Goal: Task Accomplishment & Management: Manage account settings

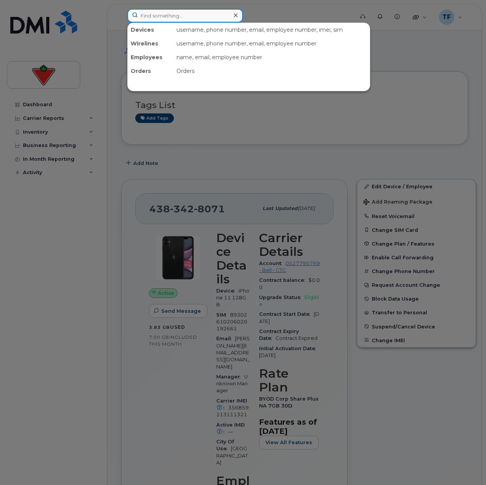
click at [187, 11] on input at bounding box center [185, 16] width 116 height 14
paste input "Anant Agarwal"
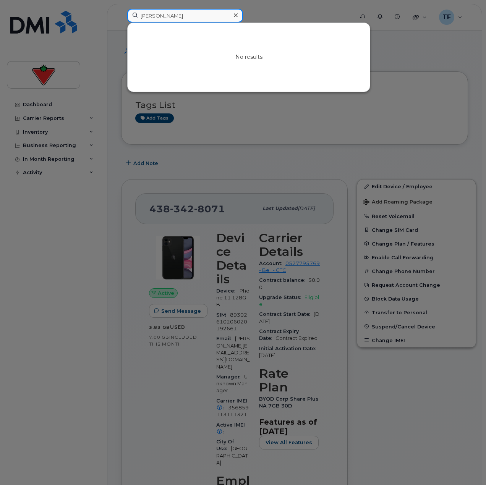
click at [175, 15] on input "Anant Agarwal" at bounding box center [185, 16] width 116 height 14
click at [206, 15] on input "Anant Agarwal" at bounding box center [185, 16] width 116 height 14
paste input "Manveen Kaur"
click at [172, 12] on input "Manveen Kaur" at bounding box center [185, 16] width 116 height 14
paste input "Krunal Pandit"
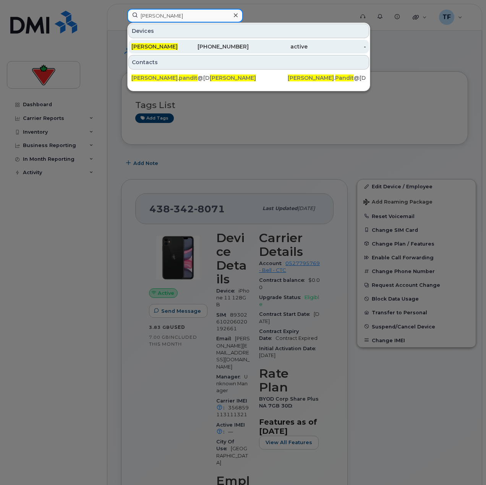
type input "Krunal Pandit"
click at [194, 49] on div "416-809-5494" at bounding box center [219, 47] width 59 height 8
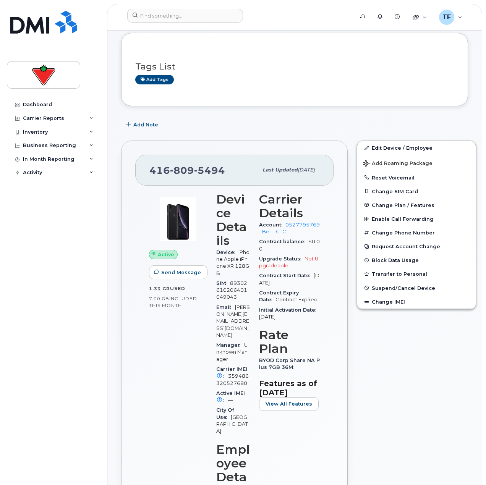
scroll to position [38, 0]
drag, startPoint x: 226, startPoint y: 169, endPoint x: 52, endPoint y: 193, distance: 175.8
click at [223, 170] on span "5494" at bounding box center [209, 170] width 31 height 11
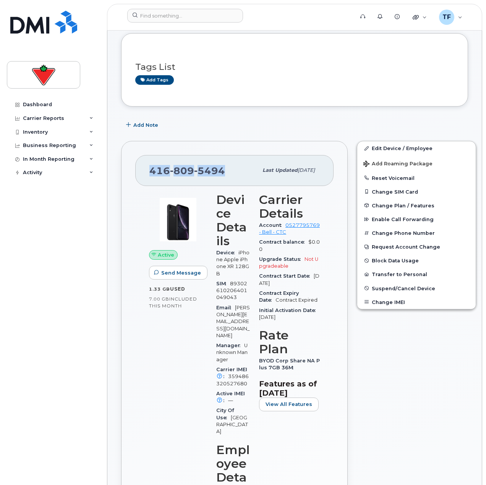
drag, startPoint x: 224, startPoint y: 170, endPoint x: 150, endPoint y: 173, distance: 73.4
click at [154, 171] on div "416 809 5494" at bounding box center [203, 170] width 108 height 16
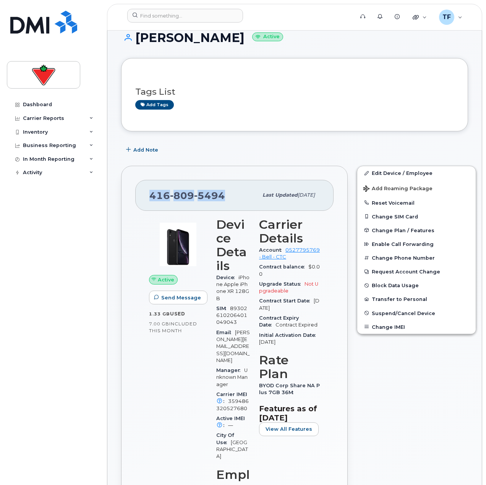
scroll to position [0, 0]
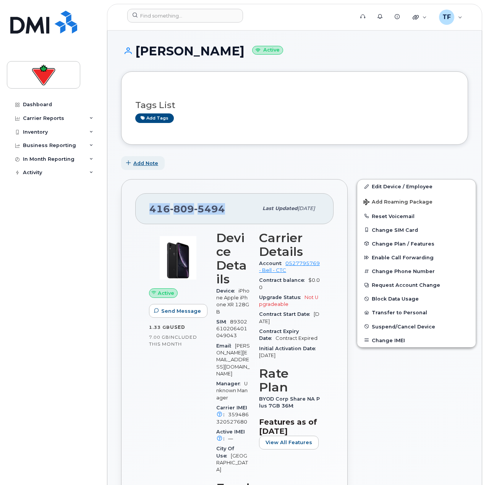
click at [138, 166] on span "Add Note" at bounding box center [145, 163] width 25 height 7
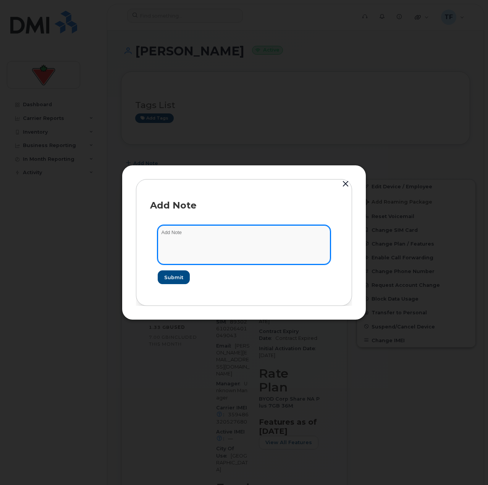
click at [208, 258] on textarea at bounding box center [244, 244] width 173 height 39
paste textarea "TASK1787681"
type textarea "suspend TASK1787681"
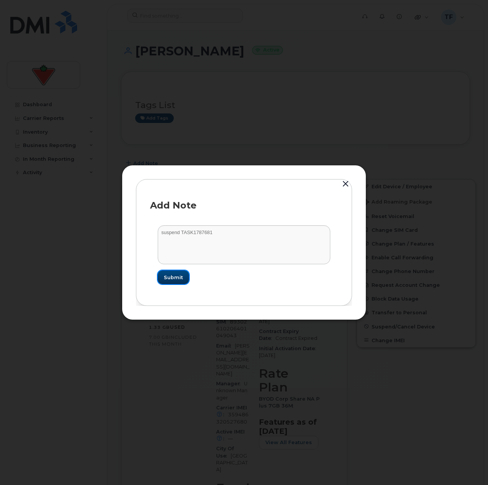
click at [182, 273] on button "Submit" at bounding box center [173, 277] width 31 height 14
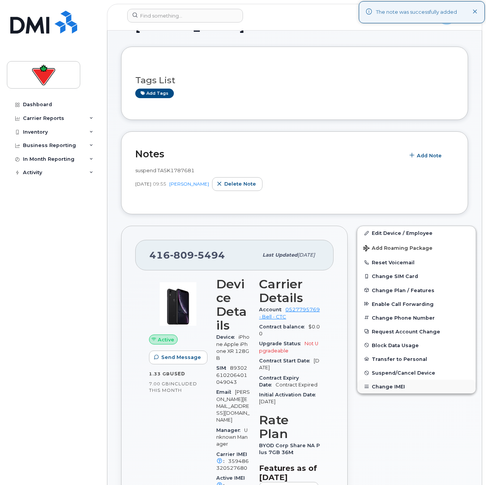
scroll to position [38, 0]
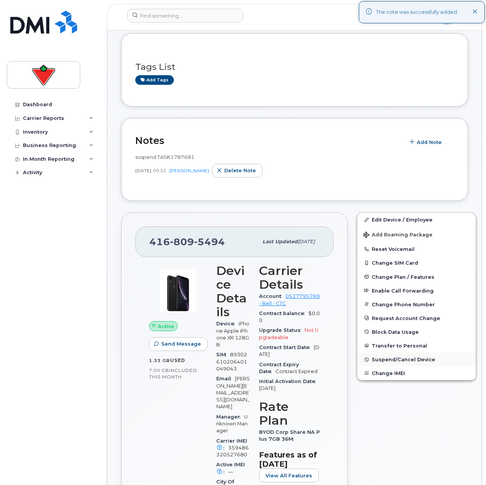
click at [395, 359] on span "Suspend/Cancel Device" at bounding box center [402, 360] width 63 height 6
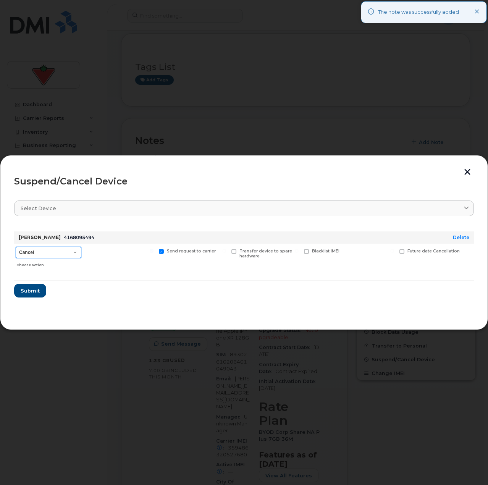
click at [35, 248] on select "Cancel Suspend - Extend Suspension Suspend - Reduced Rate Suspend - Full Rate S…" at bounding box center [49, 252] width 66 height 11
select select "[object Object]"
click at [16, 247] on select "Cancel Suspend - Extend Suspension Suspend - Reduced Rate Suspend - Full Rate S…" at bounding box center [49, 252] width 66 height 11
click at [36, 293] on span "Submit" at bounding box center [29, 290] width 19 height 7
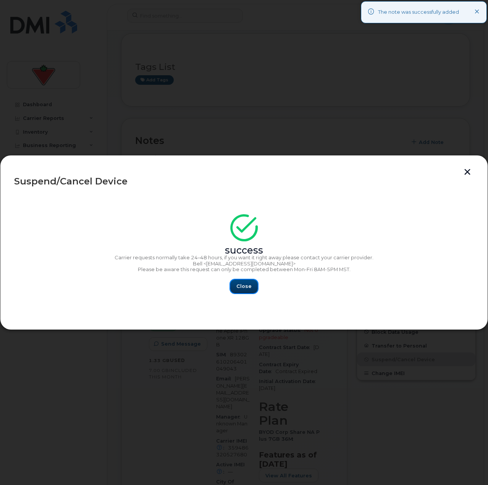
click at [253, 286] on button "Close" at bounding box center [243, 286] width 27 height 14
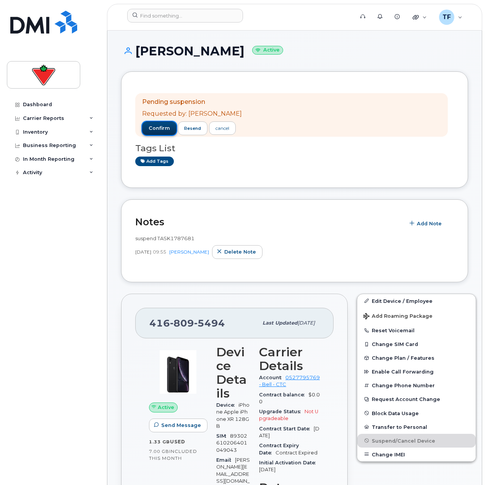
click at [169, 121] on button "confirm" at bounding box center [159, 128] width 34 height 14
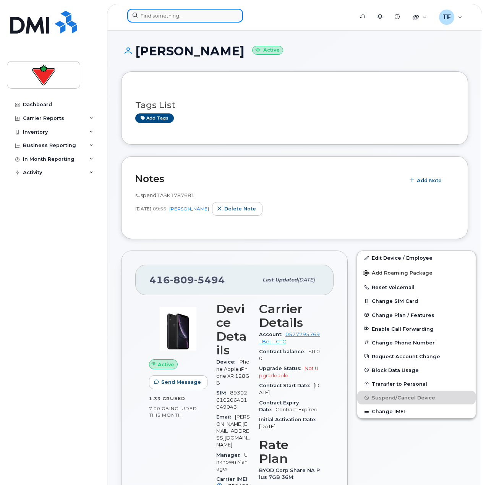
drag, startPoint x: 152, startPoint y: 10, endPoint x: 154, endPoint y: 14, distance: 4.5
click at [153, 10] on input at bounding box center [185, 16] width 116 height 14
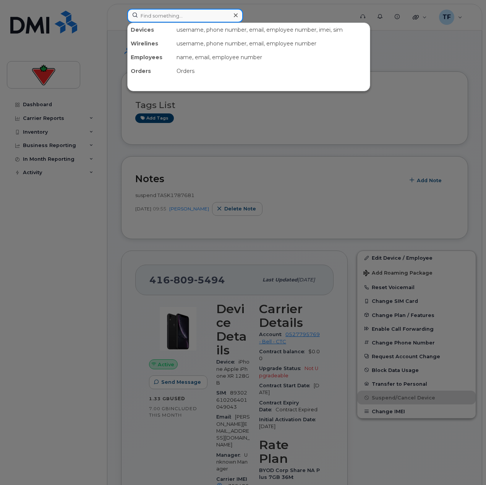
paste input "Arkadii Matviienko"
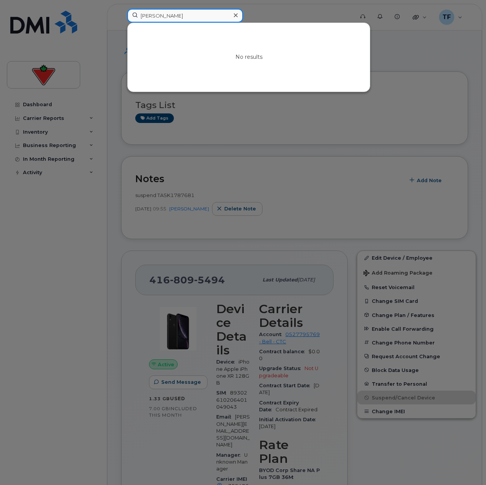
click at [154, 18] on input "Arkadii Matviienko" at bounding box center [185, 16] width 116 height 14
paste input "Chika Onyenwere"
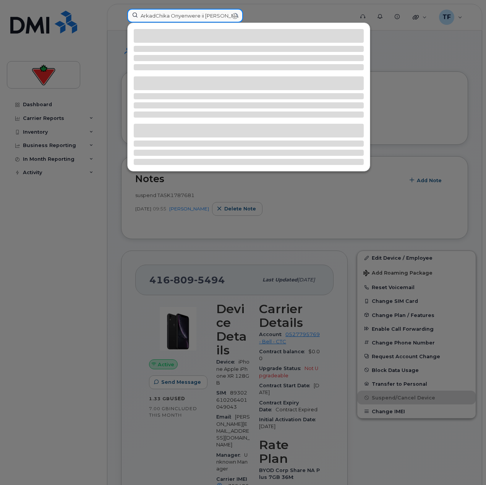
paste input "Chika Onyenwere"
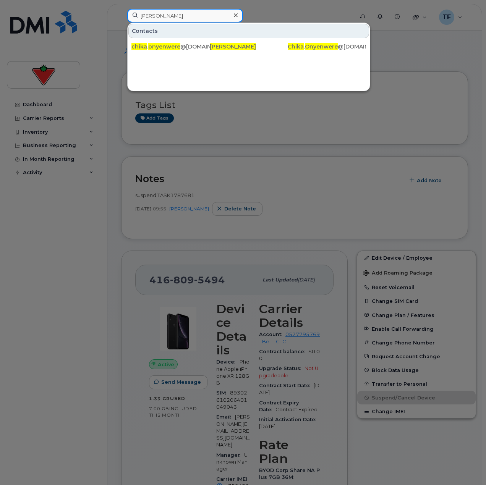
click at [183, 16] on input "Chika Onyenwere" at bounding box center [185, 16] width 116 height 14
paste input "Kay Wong"
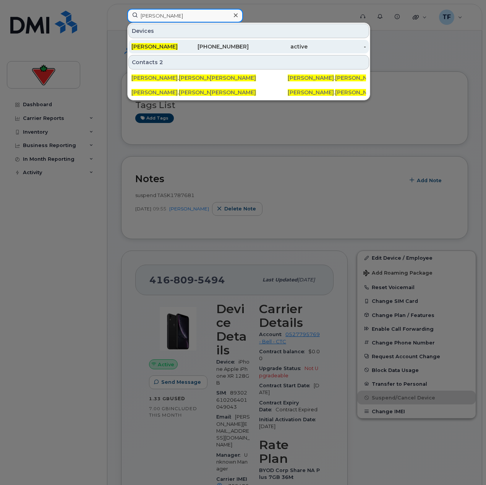
type input "Kay Wong"
click at [191, 48] on div "416-735-6390" at bounding box center [219, 47] width 59 height 8
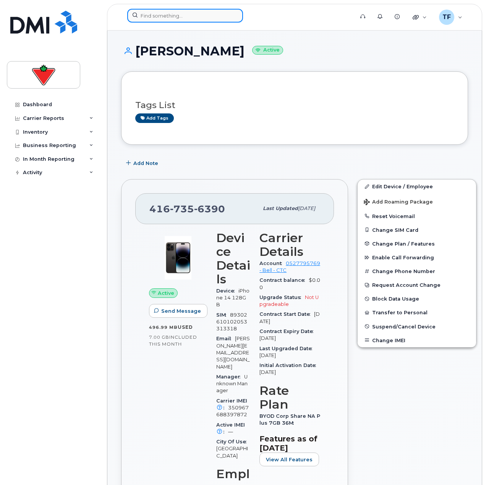
click at [142, 13] on input at bounding box center [185, 16] width 116 height 14
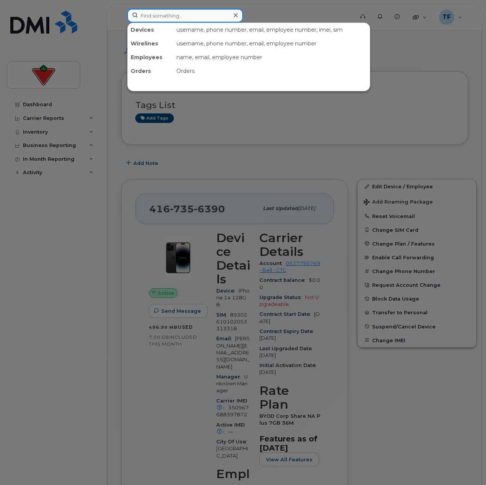
paste input "Gage Knox"
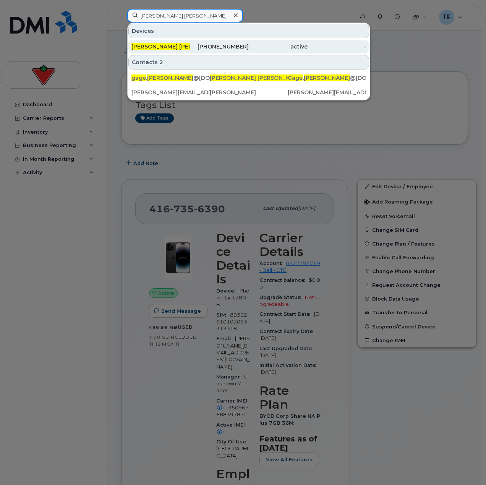
type input "Gage Knox"
click at [185, 44] on div "Gage Knox" at bounding box center [160, 47] width 59 height 8
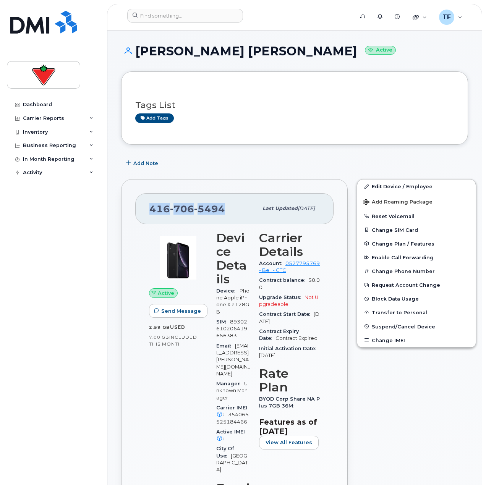
drag, startPoint x: 219, startPoint y: 208, endPoint x: 144, endPoint y: 207, distance: 74.8
click at [144, 207] on div "416 706 5494 Last updated Oct 15, 2025" at bounding box center [234, 208] width 198 height 31
copy span "416 706 5494"
drag, startPoint x: 286, startPoint y: 135, endPoint x: 279, endPoint y: 140, distance: 8.8
click at [286, 135] on div "Tags List Add tags" at bounding box center [294, 107] width 347 height 73
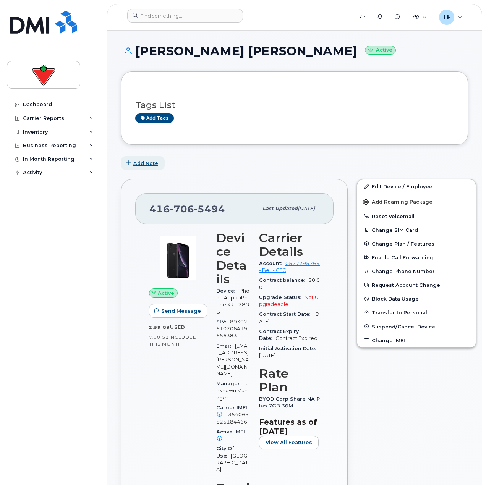
click at [155, 158] on button "Add Note" at bounding box center [143, 163] width 44 height 14
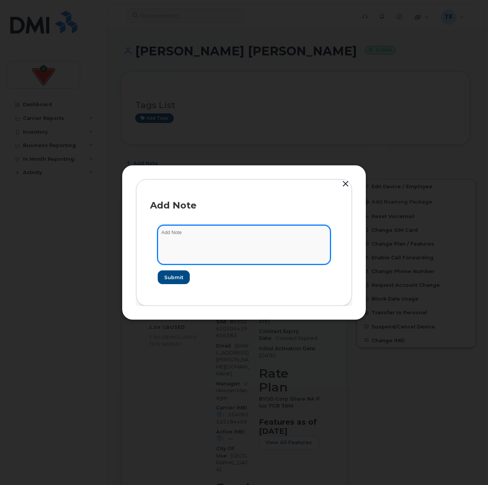
click at [218, 240] on textarea at bounding box center [244, 244] width 173 height 39
paste textarea "TASK1795571"
type textarea "suspend TASK1795571"
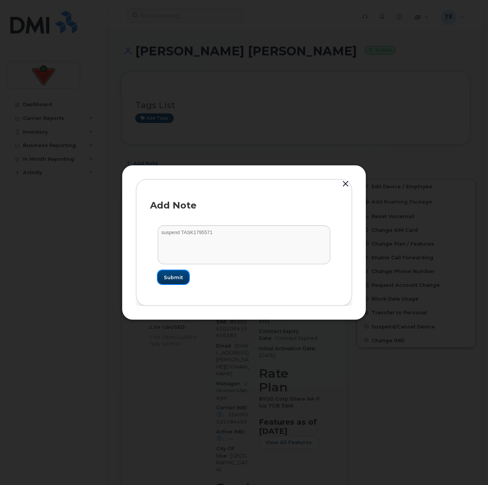
click at [163, 276] on button "Submit" at bounding box center [173, 277] width 31 height 14
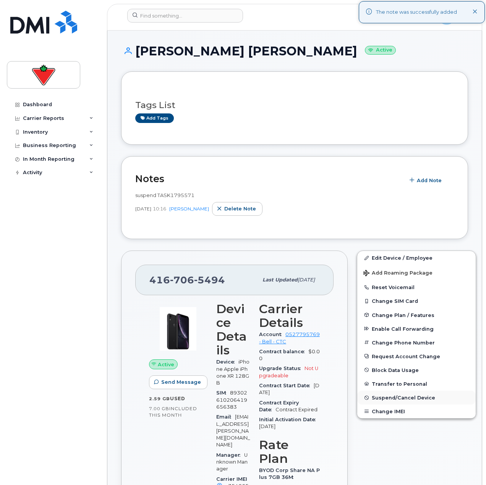
click at [400, 395] on span "Suspend/Cancel Device" at bounding box center [402, 398] width 63 height 6
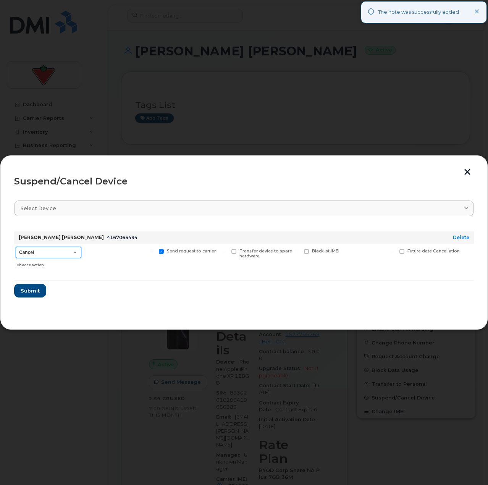
click at [48, 254] on select "Cancel Suspend - Extend Suspension Suspend - Reduced Rate Suspend - Full Rate S…" at bounding box center [49, 252] width 66 height 11
select select "[object Object]"
click at [16, 247] on select "Cancel Suspend - Extend Suspension Suspend - Reduced Rate Suspend - Full Rate S…" at bounding box center [49, 252] width 66 height 11
click at [33, 291] on span "Submit" at bounding box center [29, 290] width 19 height 7
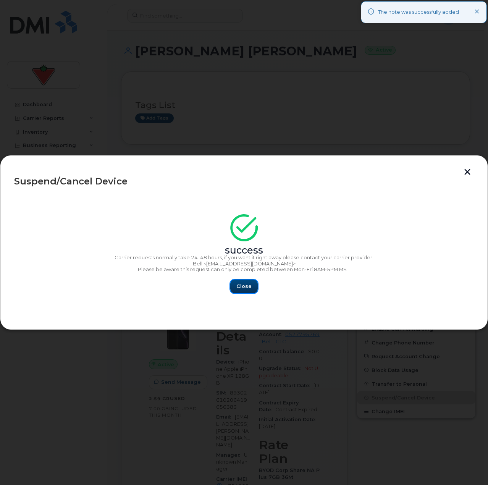
click at [240, 287] on span "Close" at bounding box center [243, 286] width 15 height 7
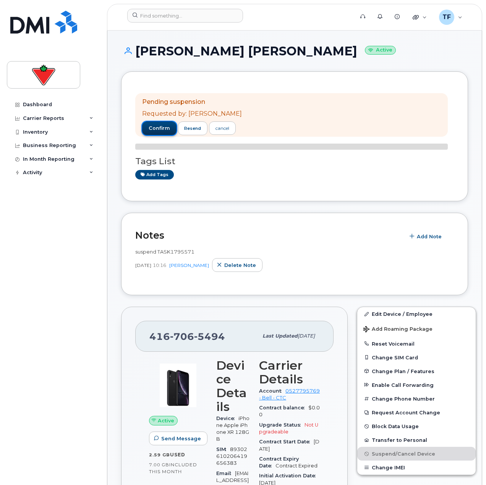
click at [170, 121] on button "confirm" at bounding box center [159, 128] width 34 height 14
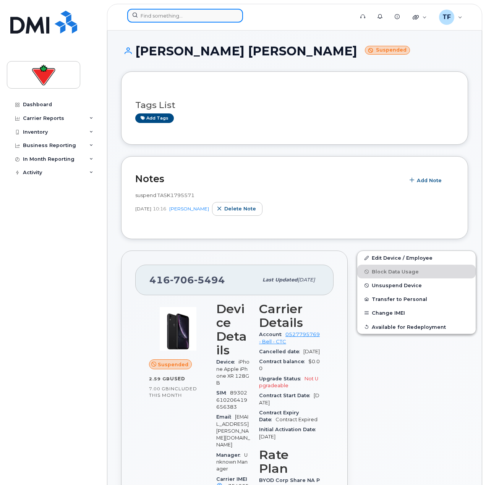
click at [237, 17] on div at bounding box center [185, 16] width 116 height 14
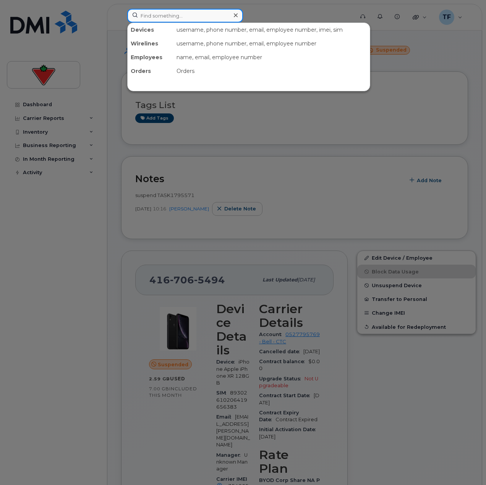
paste input "[PERSON_NAME]"
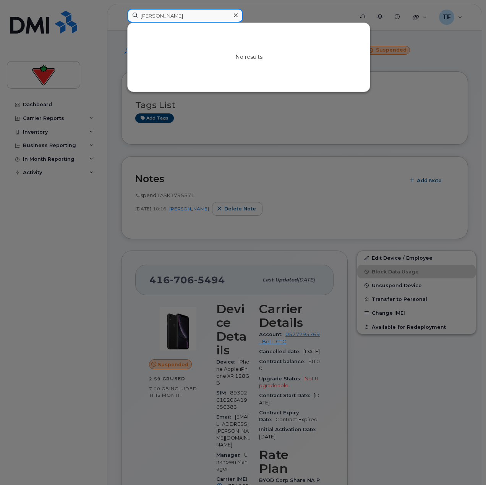
click at [206, 20] on input "[PERSON_NAME]" at bounding box center [185, 16] width 116 height 14
paste input "[PERSON_NAME]"
click at [150, 11] on input "[PERSON_NAME]" at bounding box center [185, 16] width 116 height 14
paste input "[PERSON_NAME]"
click at [158, 17] on input "Vasu Sharma" at bounding box center [185, 16] width 116 height 14
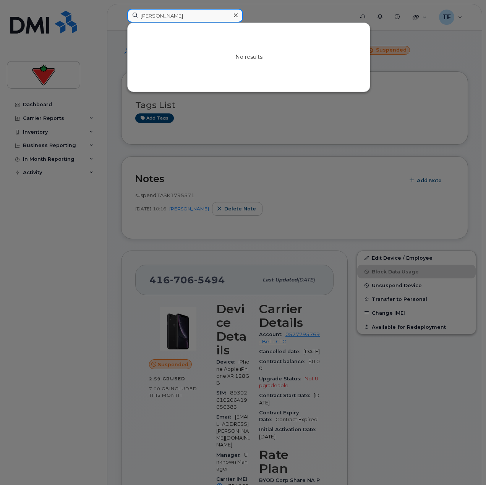
click at [178, 18] on input "Vasu Sharma" at bounding box center [185, 16] width 116 height 14
paste input "[PERSON_NAME]"
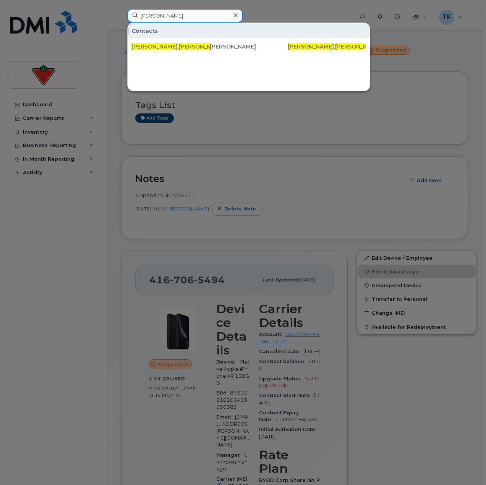
click at [187, 13] on input "[PERSON_NAME]" at bounding box center [185, 16] width 116 height 14
paste input "DX3ZT4GLKXKW"
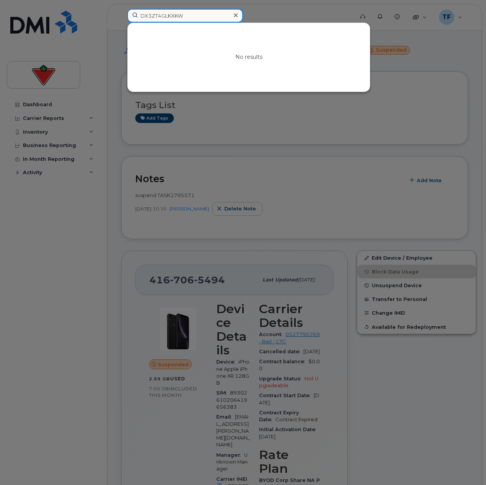
drag, startPoint x: 192, startPoint y: 16, endPoint x: 82, endPoint y: 22, distance: 110.5
click at [121, 22] on div "DX3ZT4GLKXKW No results" at bounding box center [238, 17] width 234 height 17
click at [199, 15] on input "DX3ZT4GLKXKW" at bounding box center [185, 16] width 116 height 14
paste input "+*******7447"
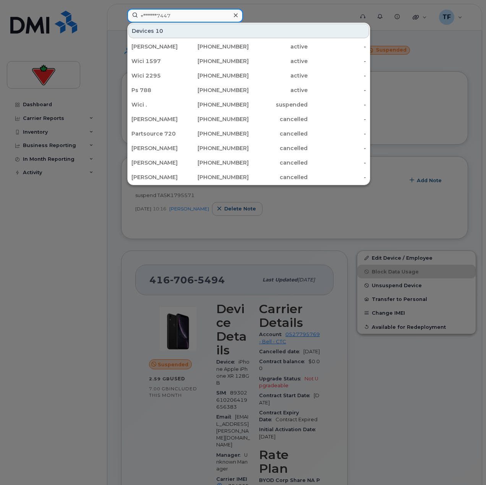
click at [191, 16] on input "+*******7447" at bounding box center [185, 16] width 116 height 14
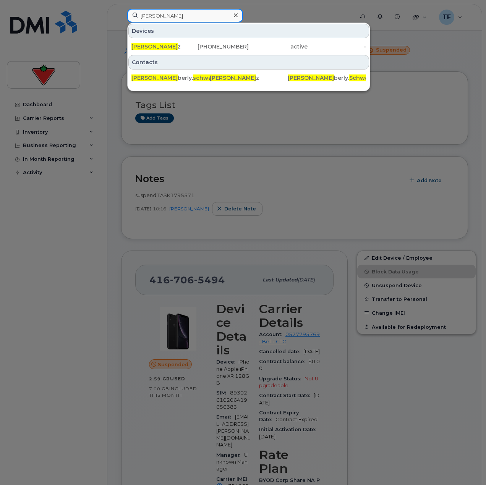
type input "kim schwar"
click at [189, 47] on div "Kim Schwar z" at bounding box center [160, 47] width 59 height 8
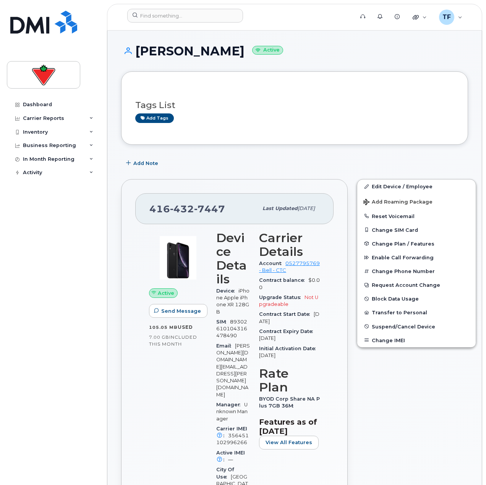
click at [216, 211] on span "7447" at bounding box center [209, 208] width 31 height 11
drag, startPoint x: 224, startPoint y: 212, endPoint x: 134, endPoint y: 211, distance: 89.7
copy span "[PHONE_NUMBER]"
click at [262, 84] on div "Tags List Add tags" at bounding box center [294, 107] width 347 height 73
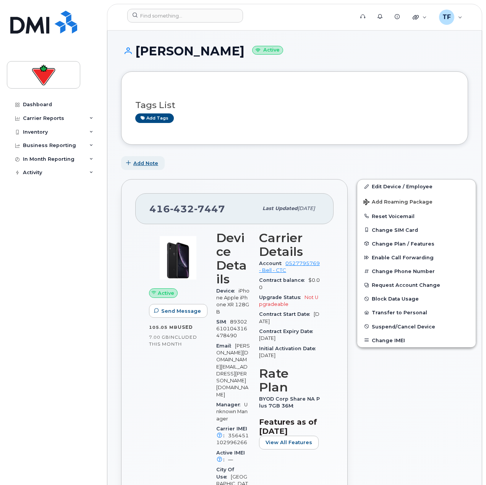
click at [157, 160] on span "Add Note" at bounding box center [145, 163] width 25 height 7
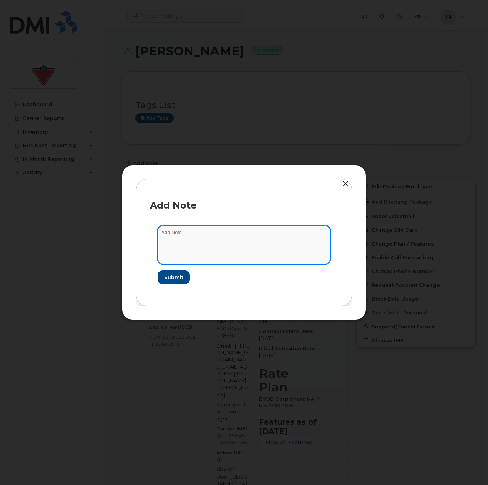
click at [206, 234] on textarea at bounding box center [244, 244] width 173 height 39
paste textarea "TASK1789407"
type textarea "suspend TASK1789407"
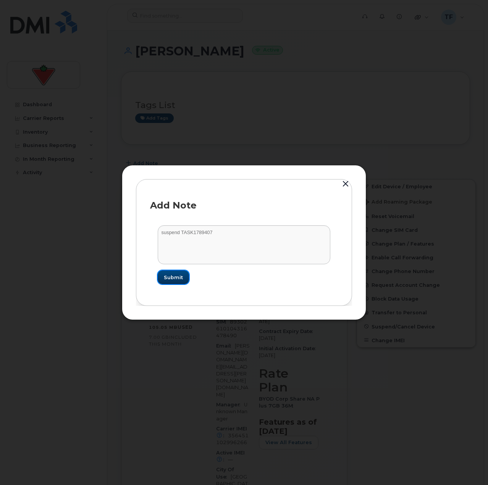
click at [174, 282] on button "Submit" at bounding box center [173, 277] width 31 height 14
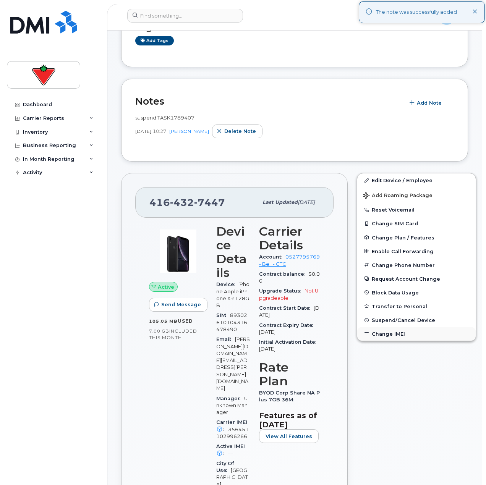
scroll to position [115, 0]
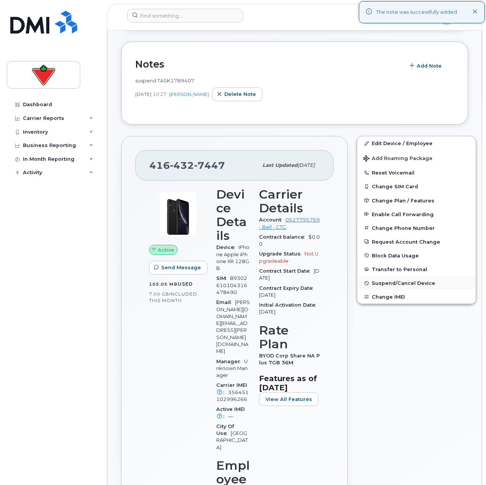
click at [381, 282] on span "Suspend/Cancel Device" at bounding box center [402, 283] width 63 height 6
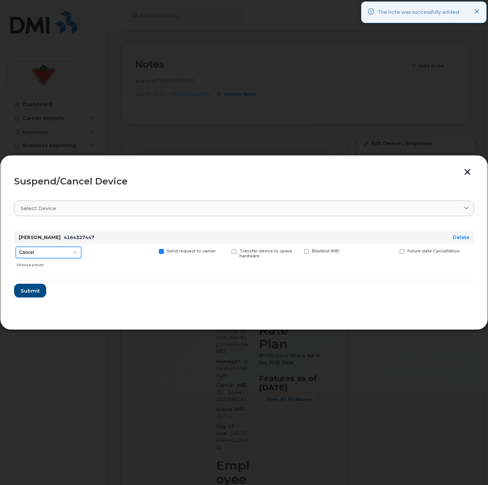
click at [52, 254] on select "Cancel Suspend - Extend Suspension Suspend - Reduced Rate Suspend - Full Rate S…" at bounding box center [49, 252] width 66 height 11
select select "[object Object]"
click at [16, 247] on select "Cancel Suspend - Extend Suspension Suspend - Reduced Rate Suspend - Full Rate S…" at bounding box center [49, 252] width 66 height 11
click at [37, 290] on span "Submit" at bounding box center [29, 290] width 19 height 7
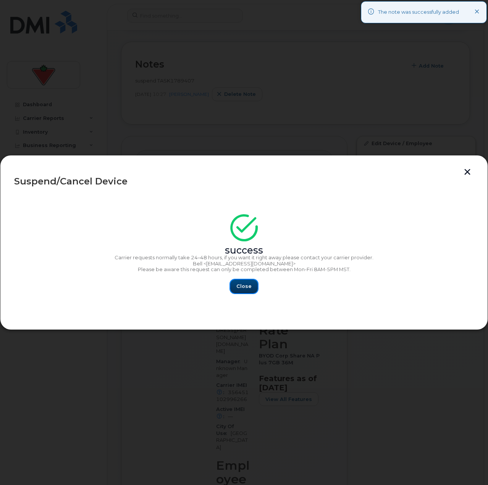
click at [250, 290] on button "Close" at bounding box center [243, 286] width 27 height 14
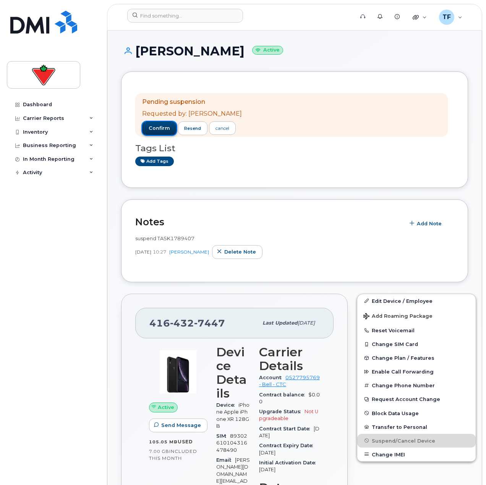
click at [159, 123] on button "confirm" at bounding box center [159, 128] width 34 height 14
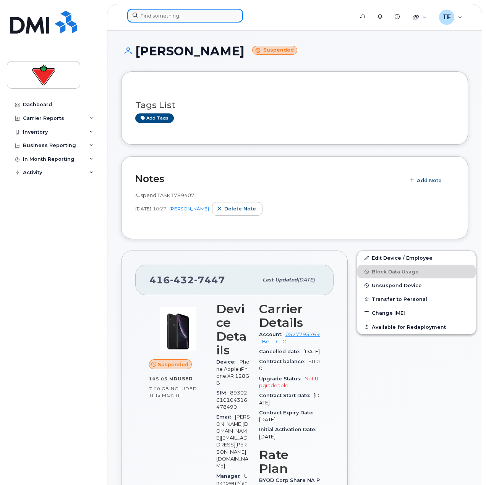
click at [160, 17] on input at bounding box center [185, 16] width 116 height 14
paste input "[PERSON_NAME]"
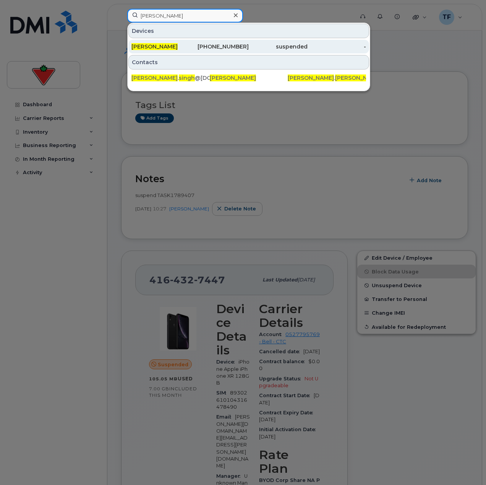
type input "[PERSON_NAME]"
click at [179, 47] on div "[PERSON_NAME]" at bounding box center [160, 47] width 59 height 8
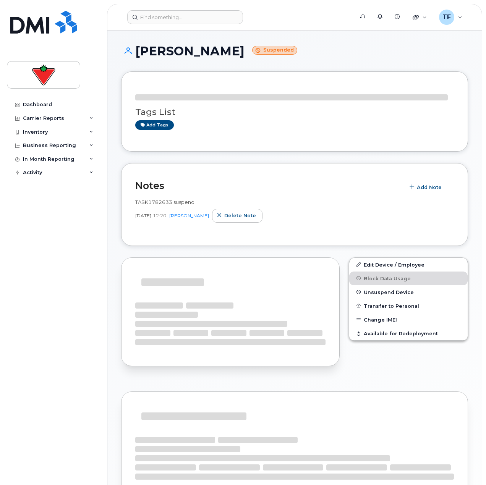
click at [161, 204] on div "TASK1782633 suspend [DATE] 12:20 [PERSON_NAME] Delete note" at bounding box center [294, 211] width 318 height 24
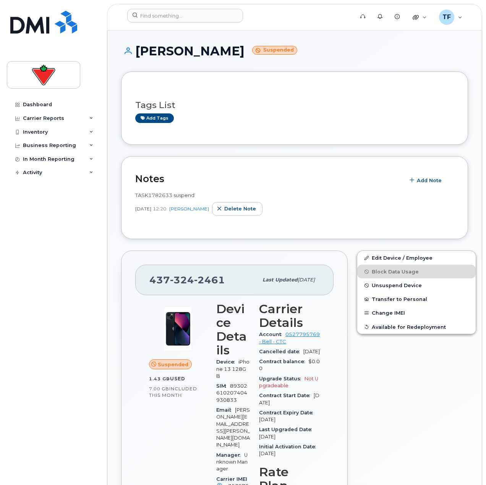
click at [157, 194] on span "TASK1782633 suspend" at bounding box center [164, 195] width 59 height 6
copy span "TASK1782633"
click at [176, 15] on input at bounding box center [185, 16] width 116 height 14
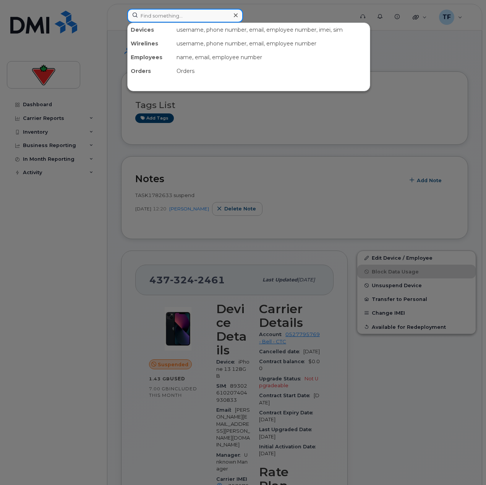
paste input "[PERSON_NAME]"
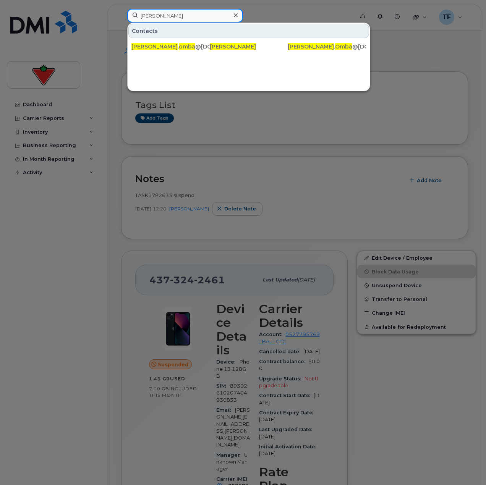
click at [161, 16] on input "[PERSON_NAME]" at bounding box center [185, 16] width 116 height 14
paste input "[PERSON_NAME]"
click at [181, 20] on input "[PERSON_NAME]" at bounding box center [185, 16] width 116 height 14
drag, startPoint x: 160, startPoint y: 17, endPoint x: 124, endPoint y: 24, distance: 37.2
click at [137, 20] on input "[PERSON_NAME]" at bounding box center [185, 16] width 116 height 14
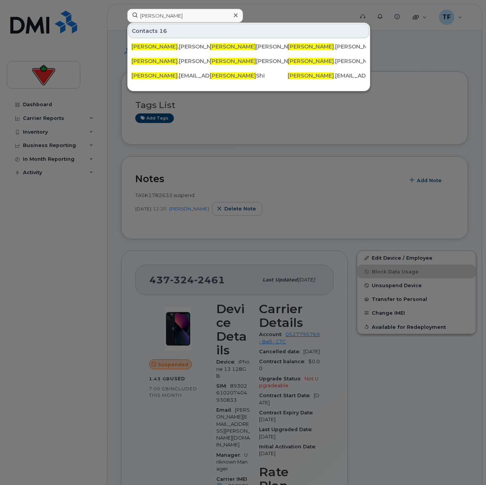
click at [66, 265] on div at bounding box center [243, 242] width 486 height 485
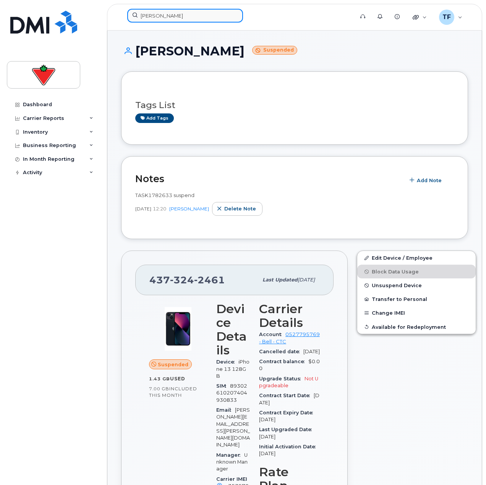
click at [170, 17] on input "Bowen" at bounding box center [185, 16] width 116 height 14
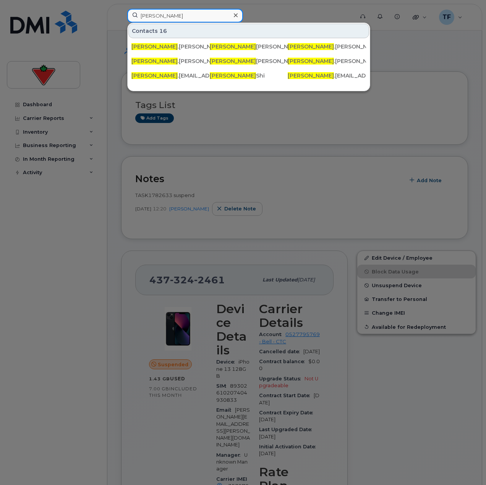
paste input "Naga Surya Sandeep Meka"
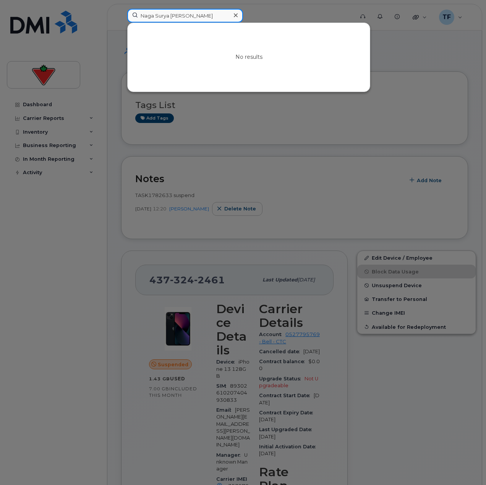
click at [187, 16] on input "Naga Surya Sandeep Meka" at bounding box center [185, 16] width 116 height 14
paste input "Yana Stefaniak ("
click at [160, 16] on input "Yana Stefaniak" at bounding box center [185, 16] width 116 height 14
paste input "Vinuthna Dasari"
click at [162, 15] on input "Vinuthna Dasari" at bounding box center [185, 16] width 116 height 14
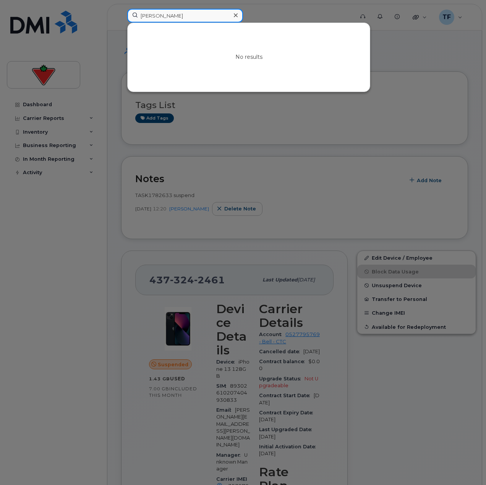
paste input "Kondala RaoPunugupati"
click at [195, 18] on input "Kondala RaoPunugupati" at bounding box center [185, 16] width 116 height 14
paste input "Daniel Plamondon"
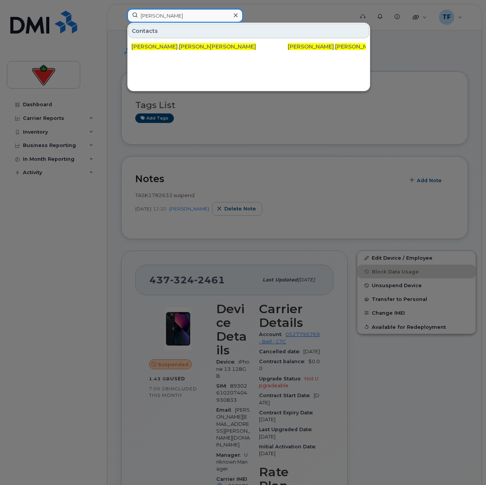
click at [194, 10] on input "Daniel Plamondon" at bounding box center [185, 16] width 116 height 14
paste input "ieudonne Omba"
click at [179, 17] on input "Dieudonne Omba" at bounding box center [185, 16] width 116 height 14
paste input "Yevhen Kovalchuk"
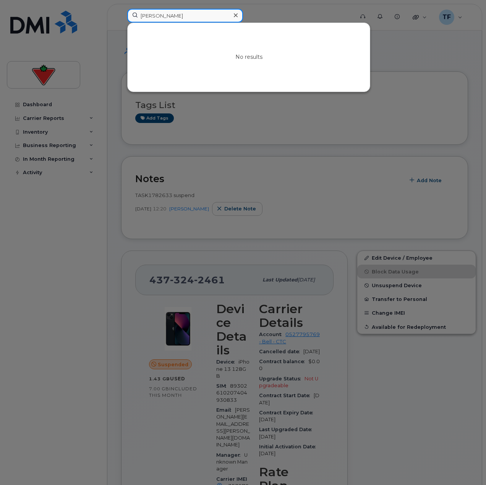
click at [200, 15] on input "Yevhen Kovalchuk" at bounding box center [185, 16] width 116 height 14
paste input "Navdeep Singh"
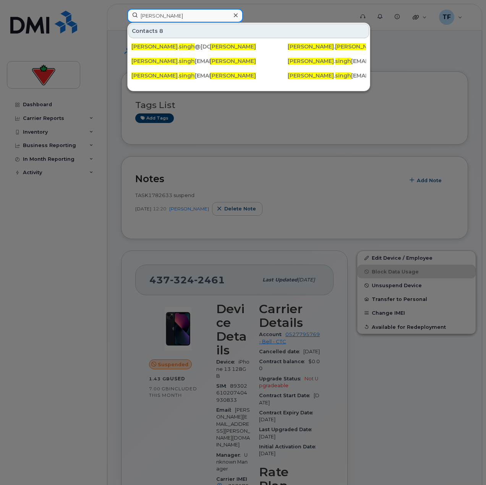
click at [169, 19] on input "Navdeep Singh" at bounding box center [185, 16] width 116 height 14
paste input "than Boucher"
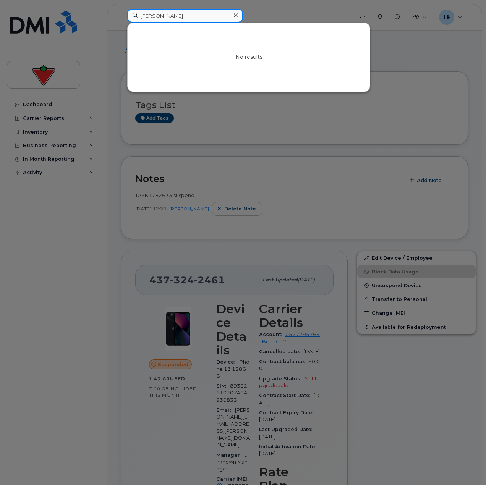
click at [197, 18] on input "Nathan Boucher" at bounding box center [185, 16] width 116 height 14
paste input "Stela Carla Charles"
click at [192, 18] on input "Stela Carla Charles" at bounding box center [185, 16] width 116 height 14
paste input "Armando Quintana Proenza"
click at [161, 18] on input "Armando Quintana Proenza" at bounding box center [185, 16] width 116 height 14
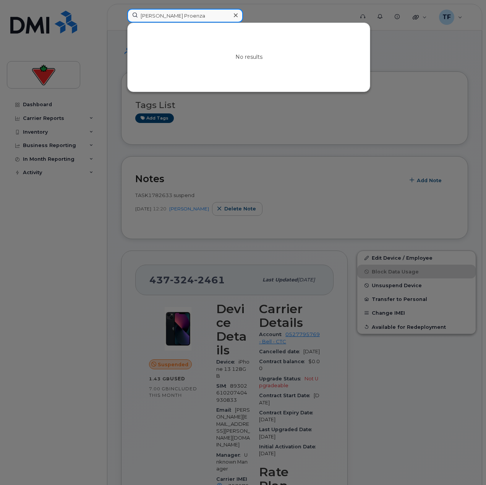
paste input "Jagdip Singh"
click at [203, 10] on input "Jagdip Singh" at bounding box center [185, 16] width 116 height 14
paste input "Sidra Qazi"
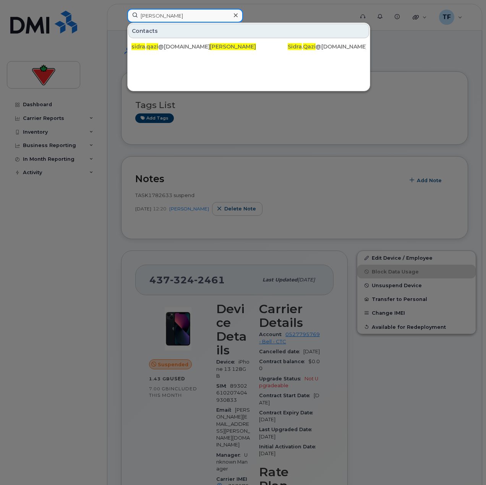
click at [185, 20] on input "Sidra Qazi" at bounding box center [185, 16] width 116 height 14
paste input "Juliana Sozzi"
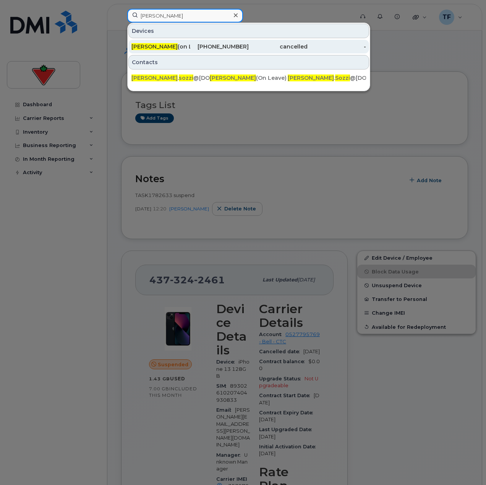
type input "Juliana Sozzi"
click at [186, 48] on div "Juliana Sozzi (on Leave)" at bounding box center [160, 47] width 59 height 8
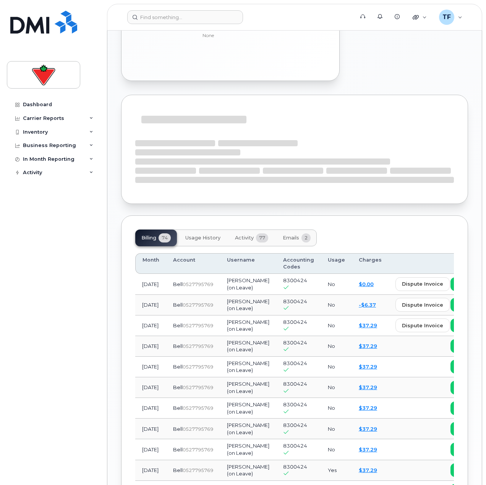
scroll to position [524, 0]
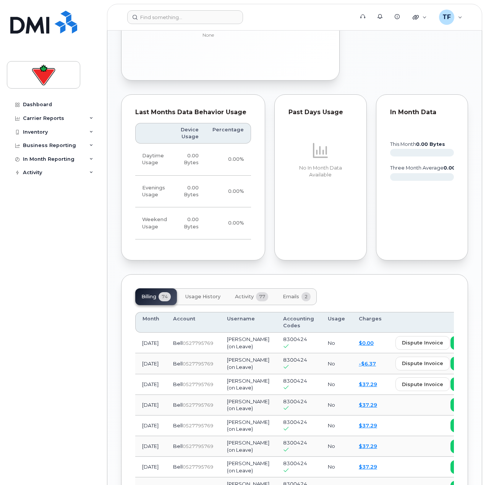
click at [262, 292] on span "77" at bounding box center [262, 296] width 12 height 9
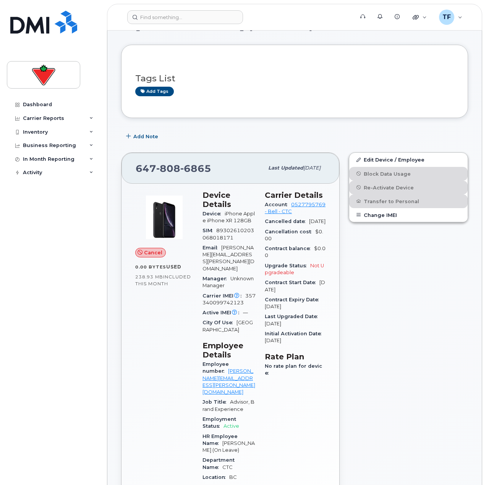
scroll to position [0, 0]
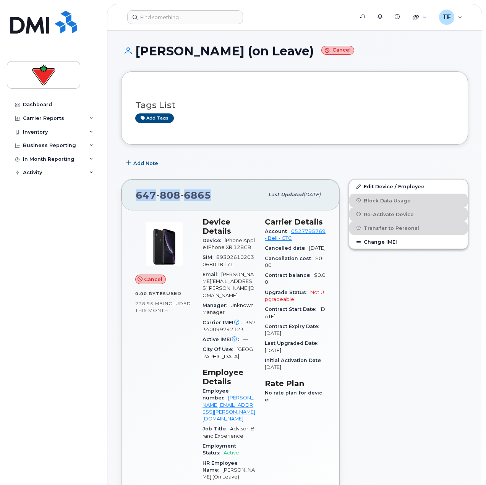
drag, startPoint x: 215, startPoint y: 194, endPoint x: 129, endPoint y: 192, distance: 85.2
click at [129, 192] on div "647 808 6865 Last updated Jul 07, 2025" at bounding box center [230, 194] width 218 height 31
copy span "647 808 6865"
drag, startPoint x: 194, startPoint y: 8, endPoint x: 195, endPoint y: 12, distance: 4.0
click at [194, 9] on header "Support Alerts Knowledge Base Quicklinks Suspend / Cancel Device Change SIM Car…" at bounding box center [294, 17] width 375 height 27
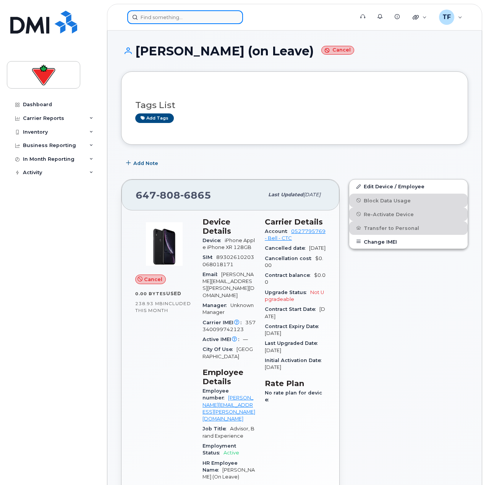
click at [197, 14] on input at bounding box center [185, 17] width 116 height 14
paste input "Natasha.Beals"
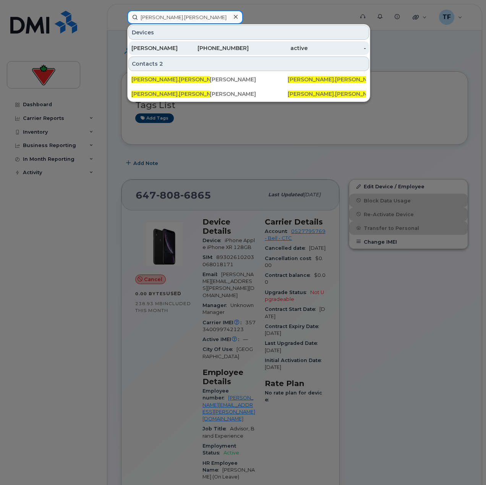
type input "Natasha.Beals"
click at [189, 51] on div "[PERSON_NAME]" at bounding box center [160, 48] width 59 height 8
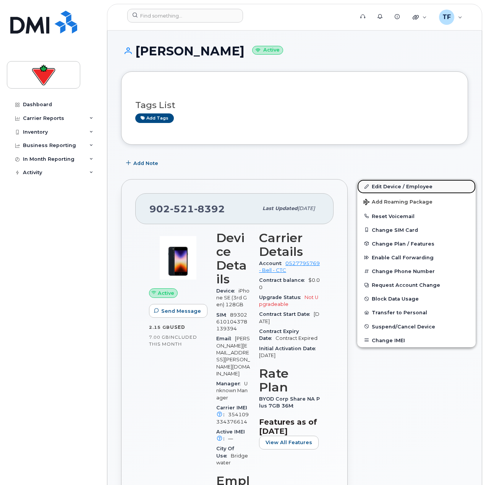
click at [391, 187] on link "Edit Device / Employee" at bounding box center [416, 186] width 118 height 14
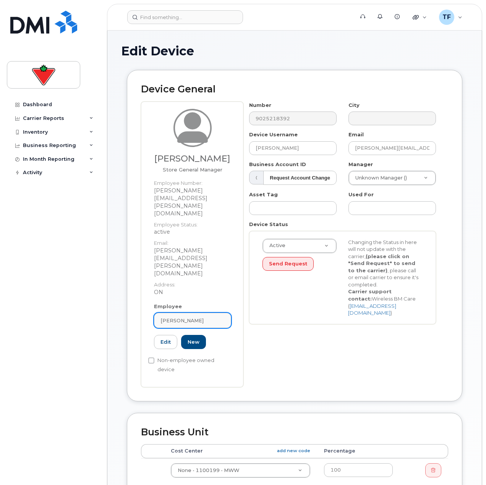
drag, startPoint x: 218, startPoint y: 271, endPoint x: 192, endPoint y: 271, distance: 26.0
click at [192, 317] on div "[PERSON_NAME]" at bounding box center [192, 320] width 64 height 7
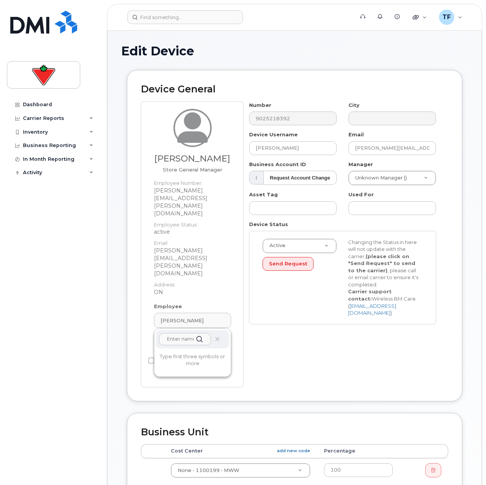
paste input "Akshay.Kamra)"
drag, startPoint x: 184, startPoint y: 293, endPoint x: 275, endPoint y: 294, distance: 90.9
click at [272, 294] on div "Natasha Beals Store General Manager Employee Number: natasha.beals@marks.ca Emp…" at bounding box center [294, 245] width 307 height 286
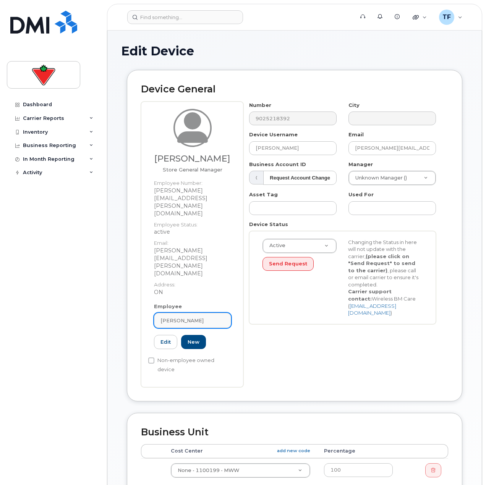
click at [179, 317] on span "[PERSON_NAME]" at bounding box center [181, 320] width 43 height 7
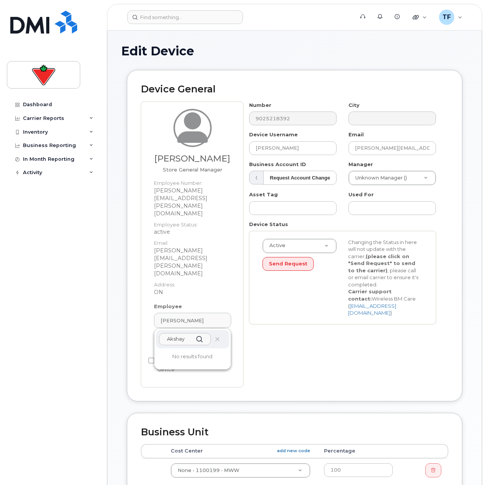
scroll to position [0, 0]
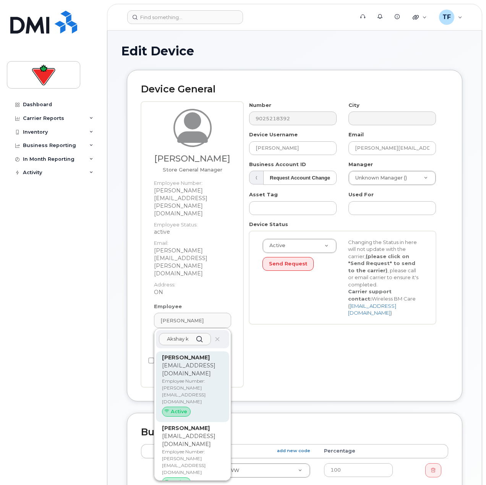
type input "Akshay k"
click at [195, 362] on p "Akshay.Kamra@marks.ca" at bounding box center [192, 370] width 61 height 16
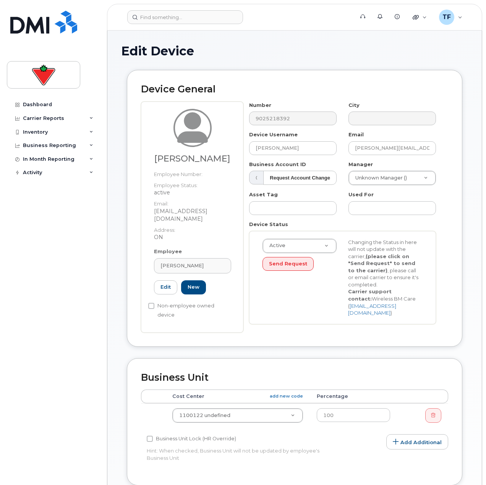
type input "akshay.kamra@marks.ca"
type input "Akshay Kamra"
type input "akshay.kamra@marks.ca"
type input "625985"
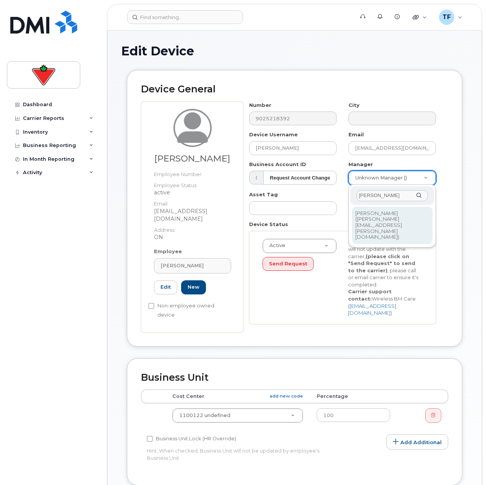
type input "jason felt"
type input "984403"
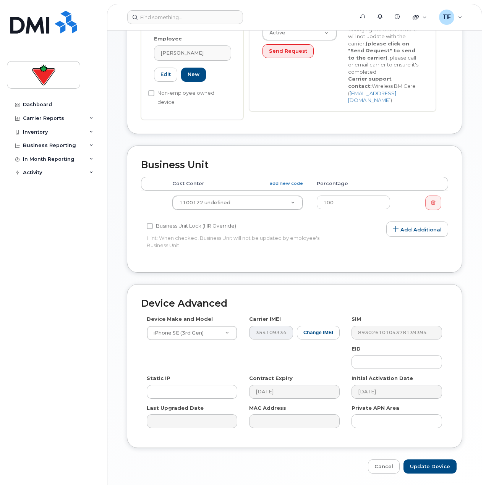
scroll to position [230, 0]
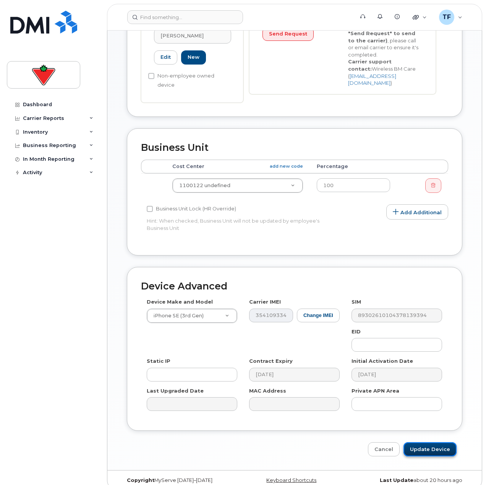
click at [427, 442] on input "Update Device" at bounding box center [429, 449] width 53 height 14
type input "Saving..."
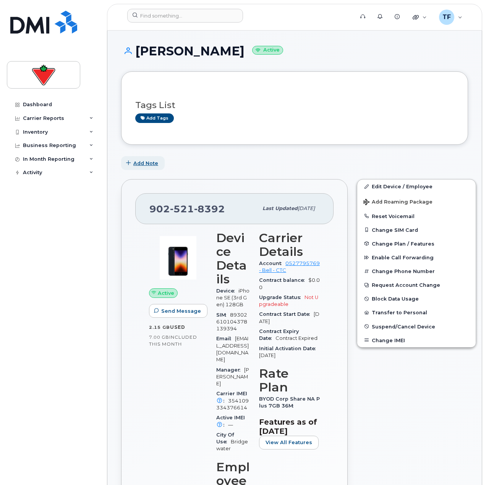
click at [152, 170] on button "Add Note" at bounding box center [143, 163] width 44 height 14
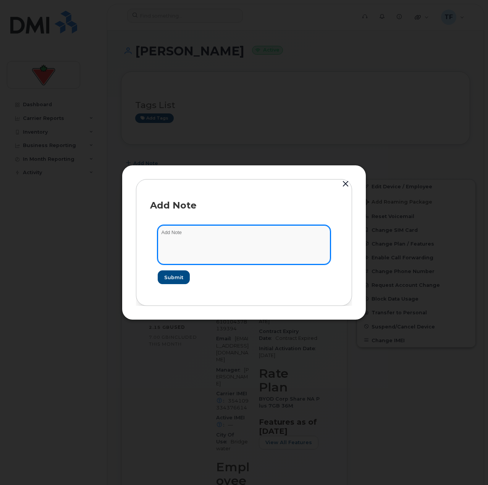
click at [214, 234] on textarea at bounding box center [244, 244] width 173 height 39
click at [279, 257] on textarea "updated to" at bounding box center [244, 244] width 173 height 39
paste textarea "Akshay"
type textarea "updated to Akshay"
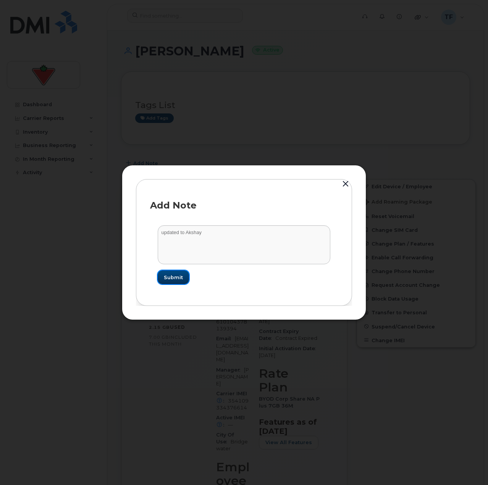
click at [162, 279] on button "Submit" at bounding box center [173, 277] width 31 height 14
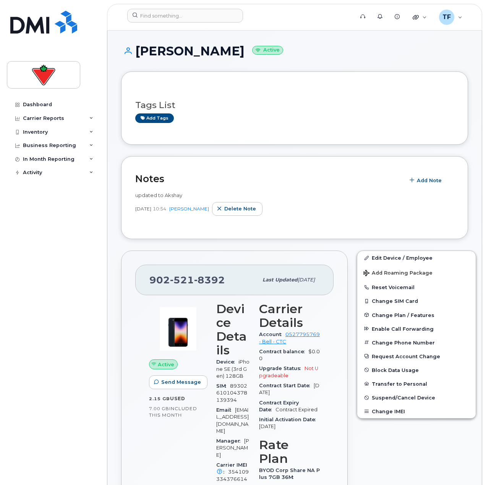
click at [192, 278] on span "521" at bounding box center [182, 279] width 24 height 11
copy span "[PHONE_NUMBER]"
click at [181, 16] on input at bounding box center [185, 16] width 116 height 14
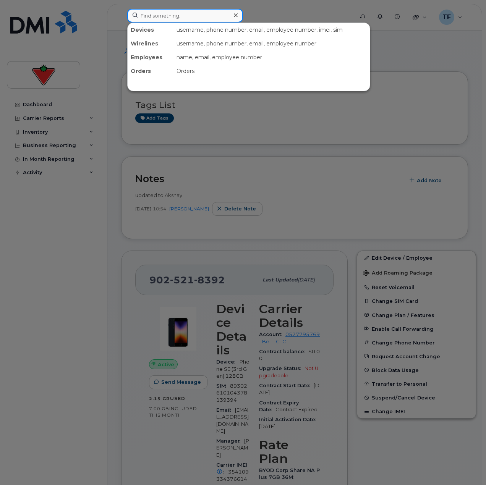
paste input "[PHONE_NUMBER]"
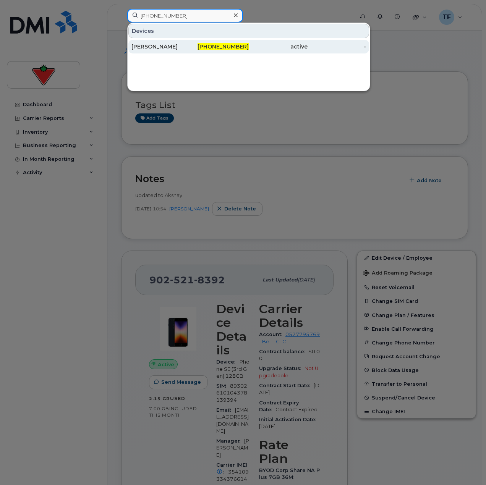
type input "[PHONE_NUMBER]"
click at [193, 47] on div "[PHONE_NUMBER]" at bounding box center [219, 47] width 59 height 8
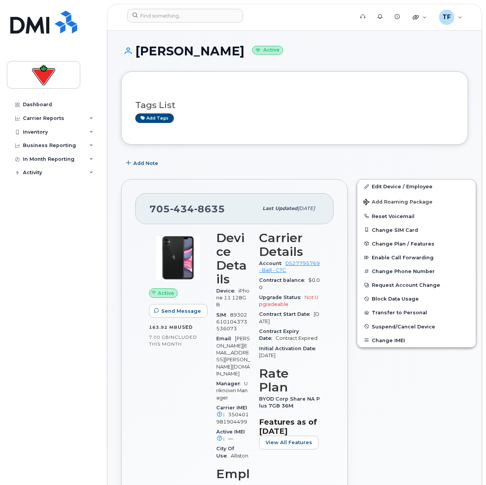
click at [210, 50] on h1 "[PERSON_NAME] Active" at bounding box center [294, 50] width 347 height 13
copy h1 "[PERSON_NAME]"
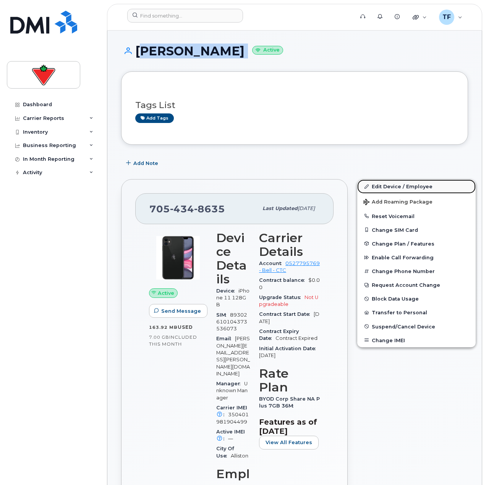
click at [405, 181] on link "Edit Device / Employee" at bounding box center [416, 186] width 118 height 14
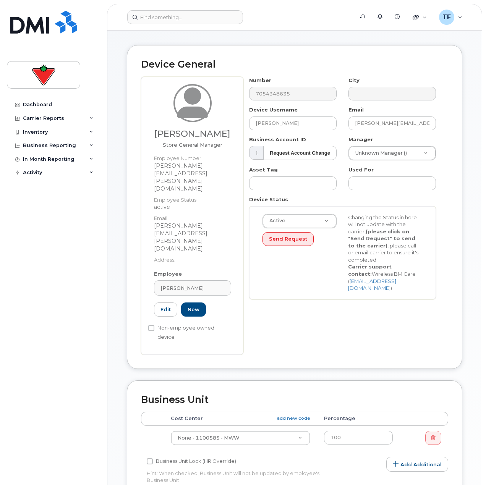
scroll to position [38, 0]
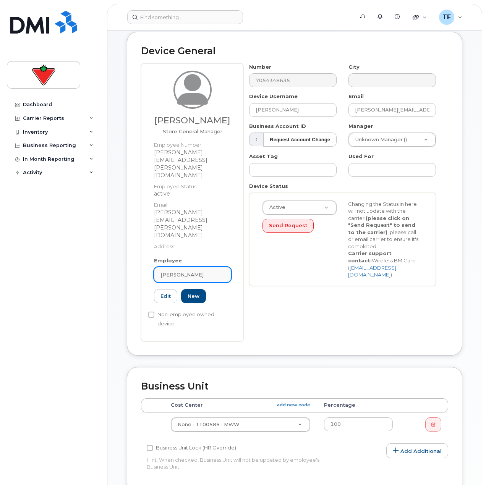
click at [194, 267] on link "[PERSON_NAME]" at bounding box center [192, 274] width 77 height 15
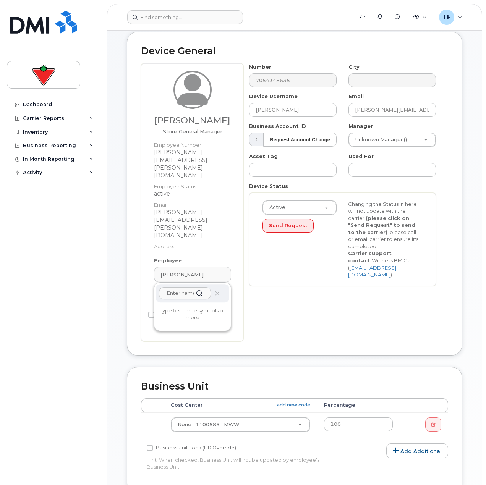
click at [193, 287] on input "text" at bounding box center [185, 293] width 52 height 12
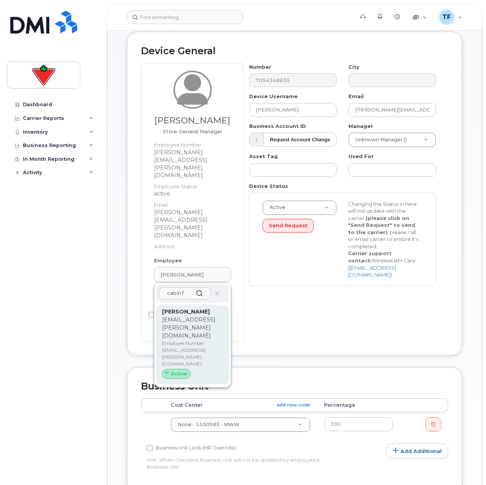
type input "catrin f"
click at [191, 340] on p "Employee Number: catrin.fletcher@marks.ca" at bounding box center [192, 353] width 61 height 27
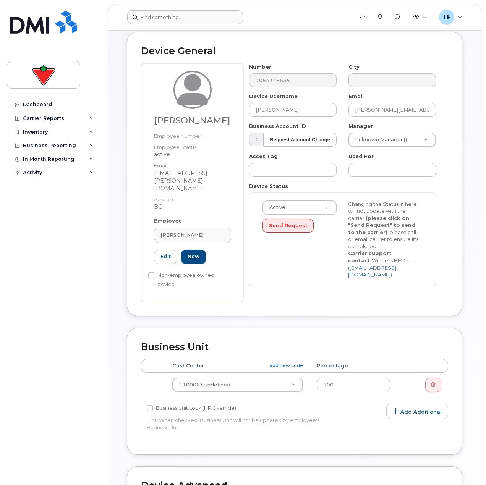
type input "[EMAIL_ADDRESS][PERSON_NAME][DOMAIN_NAME]"
type input "[PERSON_NAME]"
type input "[EMAIL_ADDRESS][PERSON_NAME][DOMAIN_NAME]"
type input "625900"
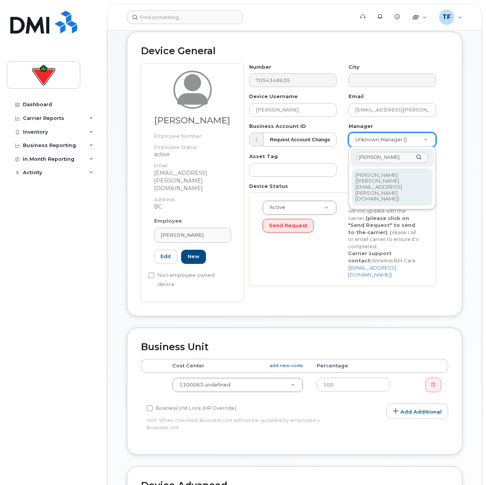
type input "matt hor"
type input "986572"
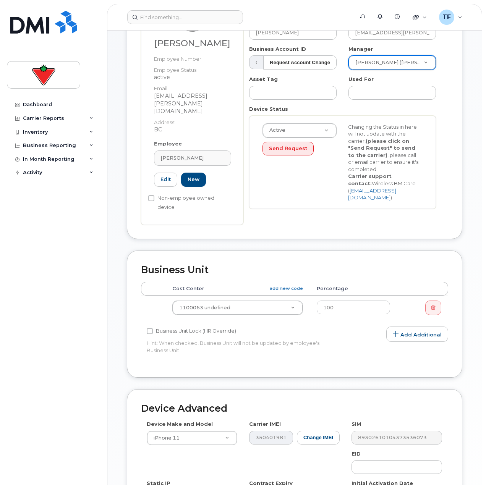
scroll to position [230, 0]
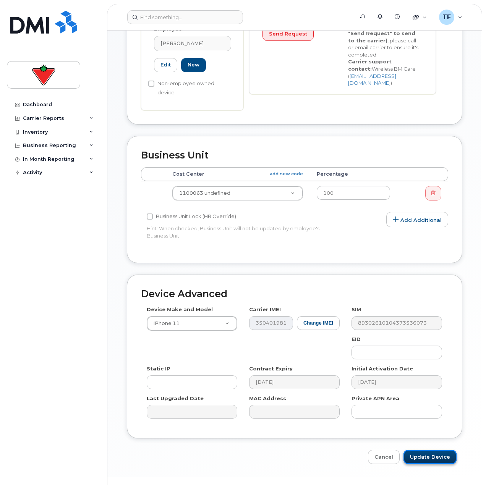
click at [425, 450] on input "Update Device" at bounding box center [429, 457] width 53 height 14
type input "Saving..."
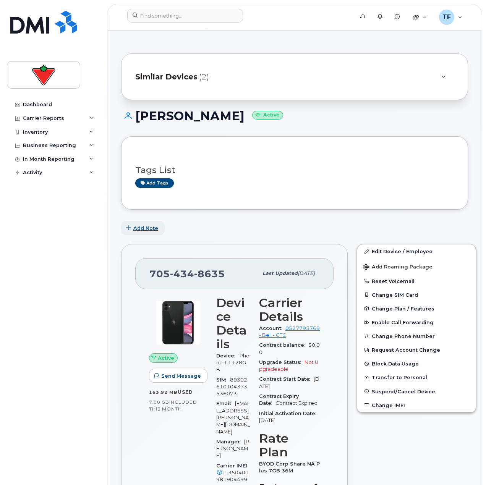
click at [134, 231] on span "Add Note" at bounding box center [145, 228] width 25 height 7
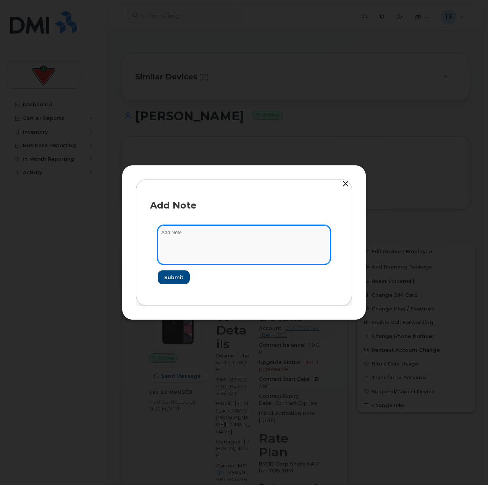
click at [193, 248] on textarea at bounding box center [244, 244] width 173 height 39
paste textarea "TASK1795378"
type textarea "updated to Catrin TASK1795378"
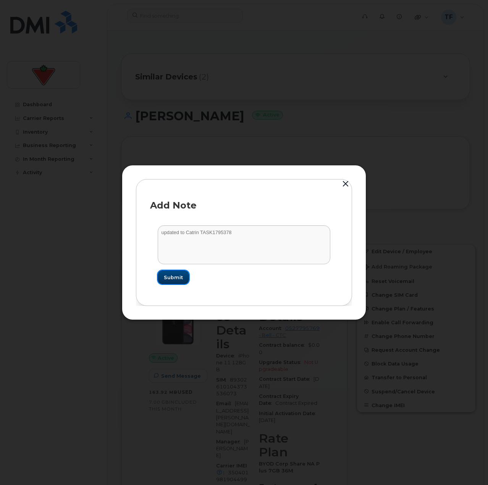
click at [179, 279] on span "Submit" at bounding box center [173, 277] width 19 height 7
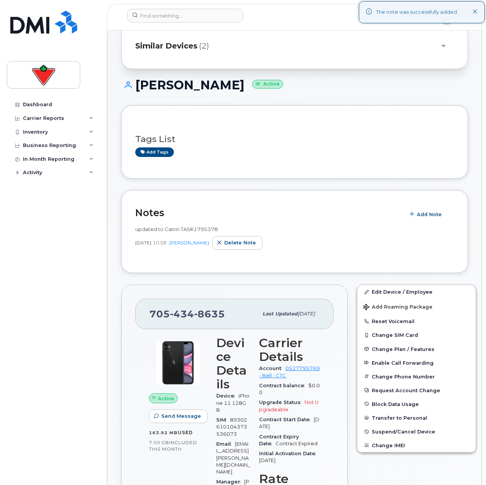
scroll to position [76, 0]
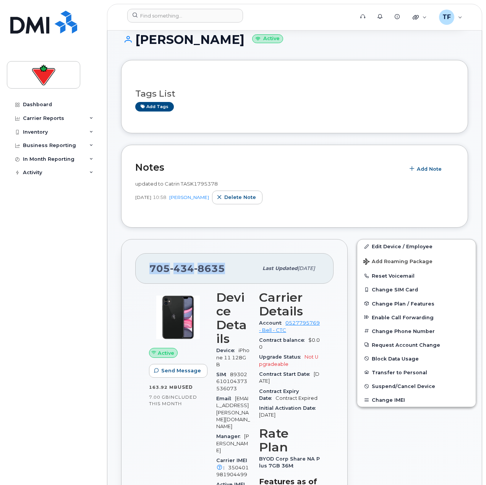
drag, startPoint x: 222, startPoint y: 266, endPoint x: 151, endPoint y: 268, distance: 71.1
click at [151, 268] on span "[PHONE_NUMBER]" at bounding box center [187, 268] width 76 height 11
copy span "[PHONE_NUMBER]"
